Goal: Find specific page/section: Find specific page/section

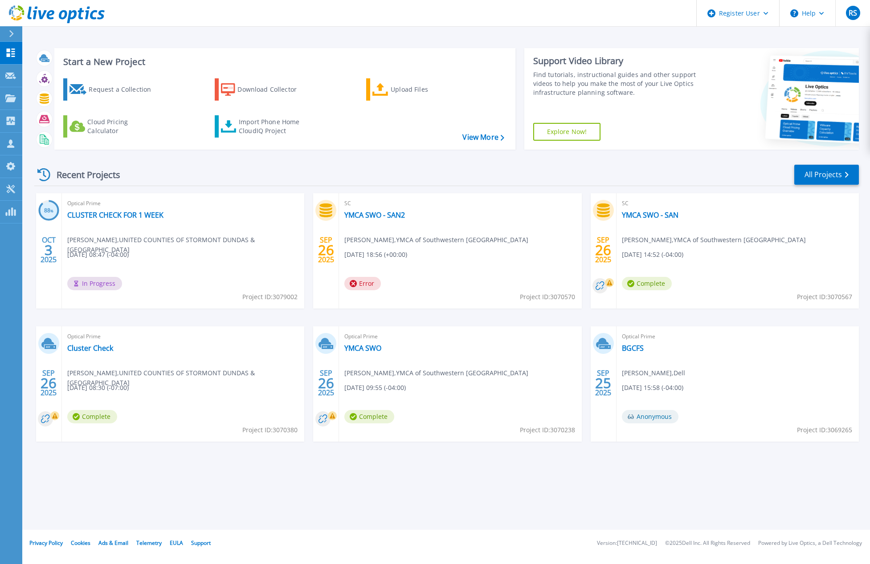
click at [52, 16] on icon at bounding box center [57, 14] width 96 height 18
click at [823, 178] on link "All Projects" at bounding box center [826, 175] width 65 height 20
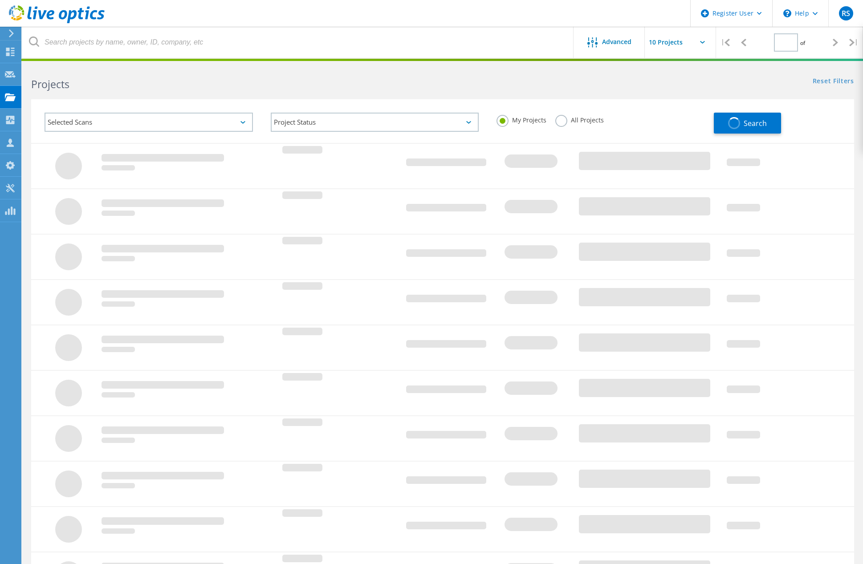
type input "1"
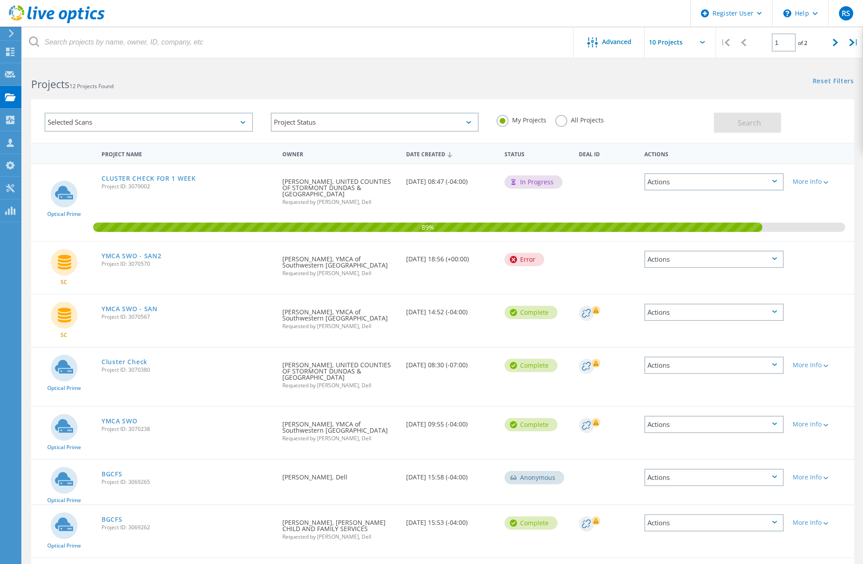
click at [67, 16] on icon at bounding box center [57, 14] width 96 height 18
